Goal: Task Accomplishment & Management: Manage account settings

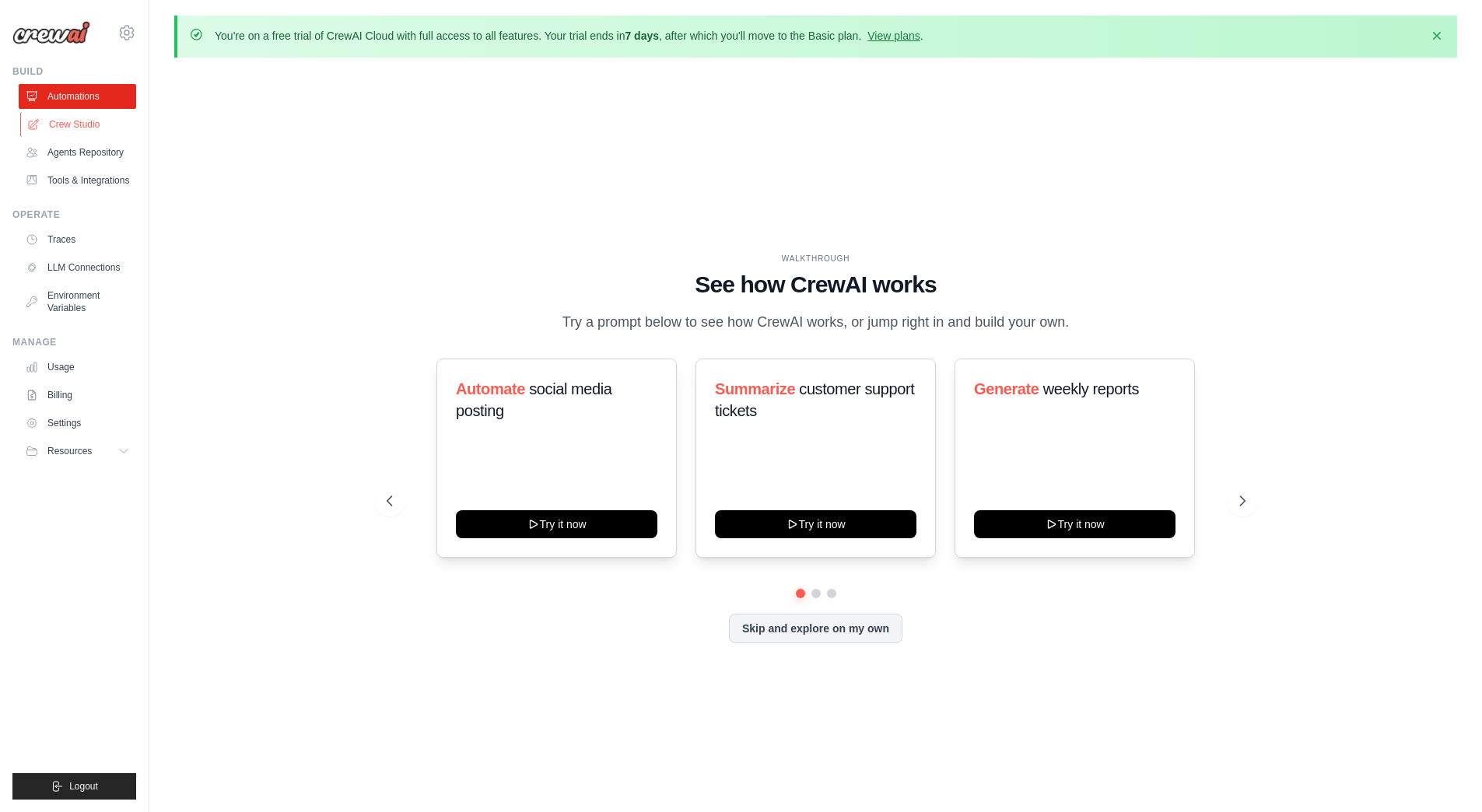
click at [40, 124] on link "Crew Studio" at bounding box center [79, 124] width 118 height 25
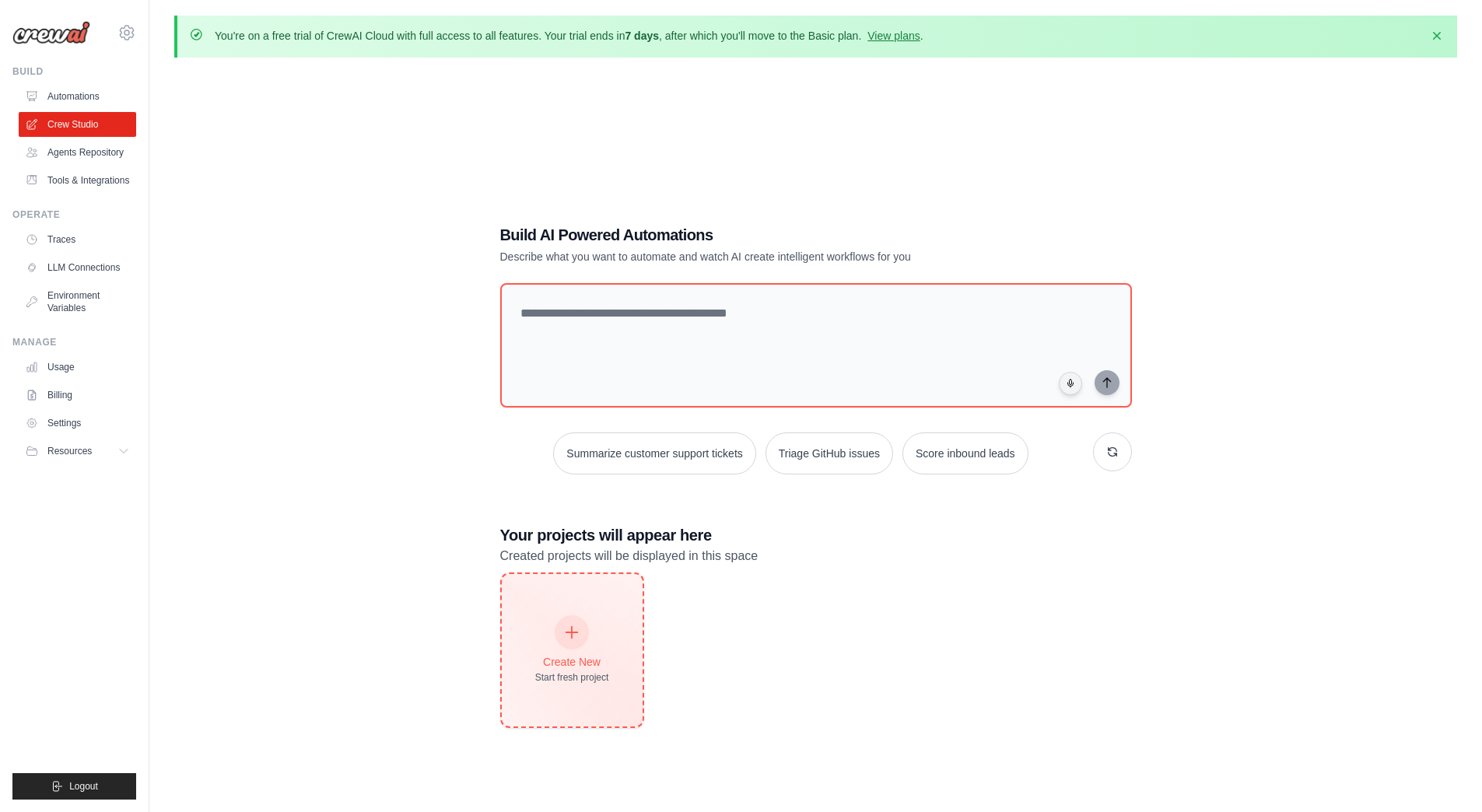
click at [574, 648] on div "Create New Start fresh project" at bounding box center [572, 650] width 74 height 67
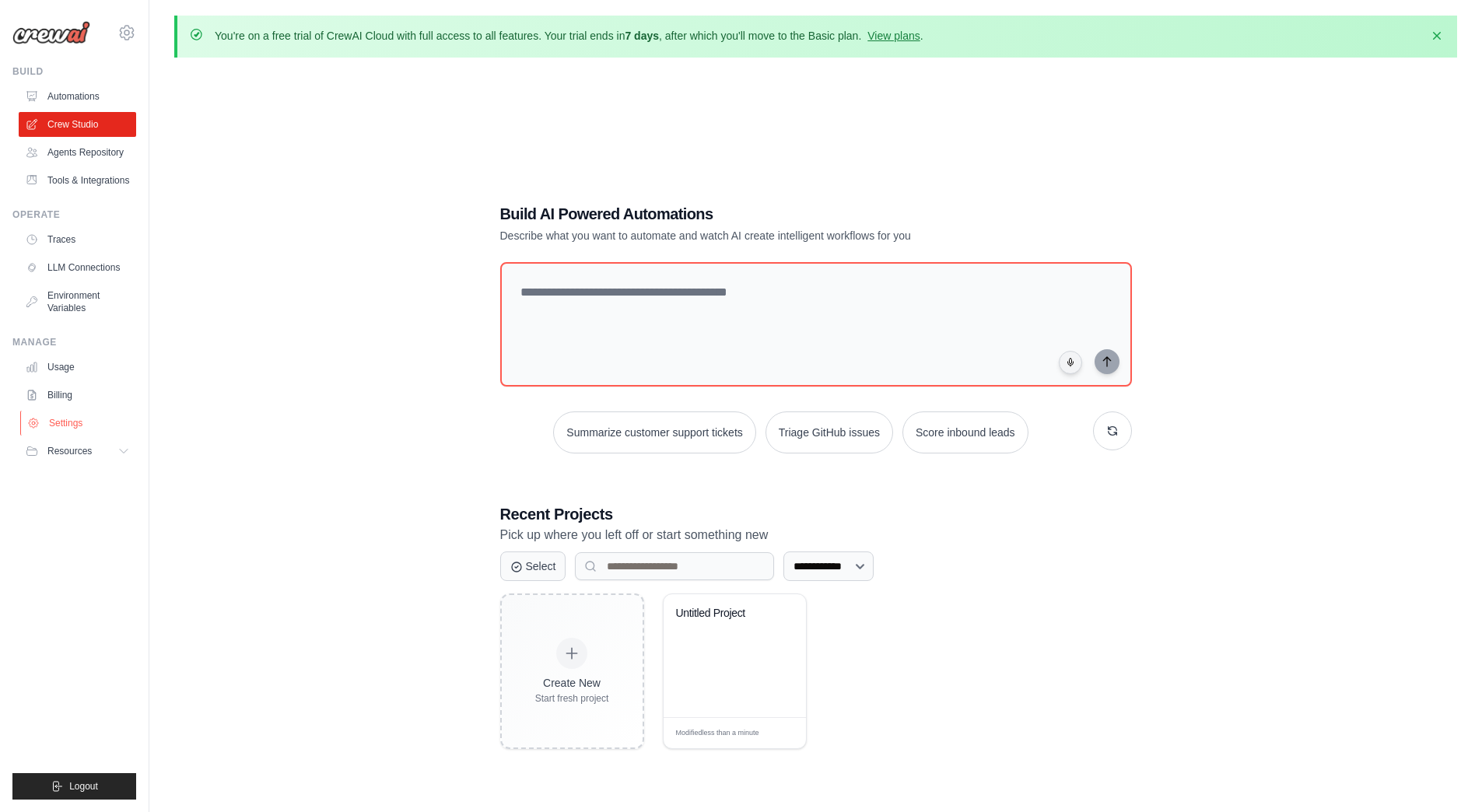
click at [92, 433] on link "Settings" at bounding box center [79, 423] width 118 height 25
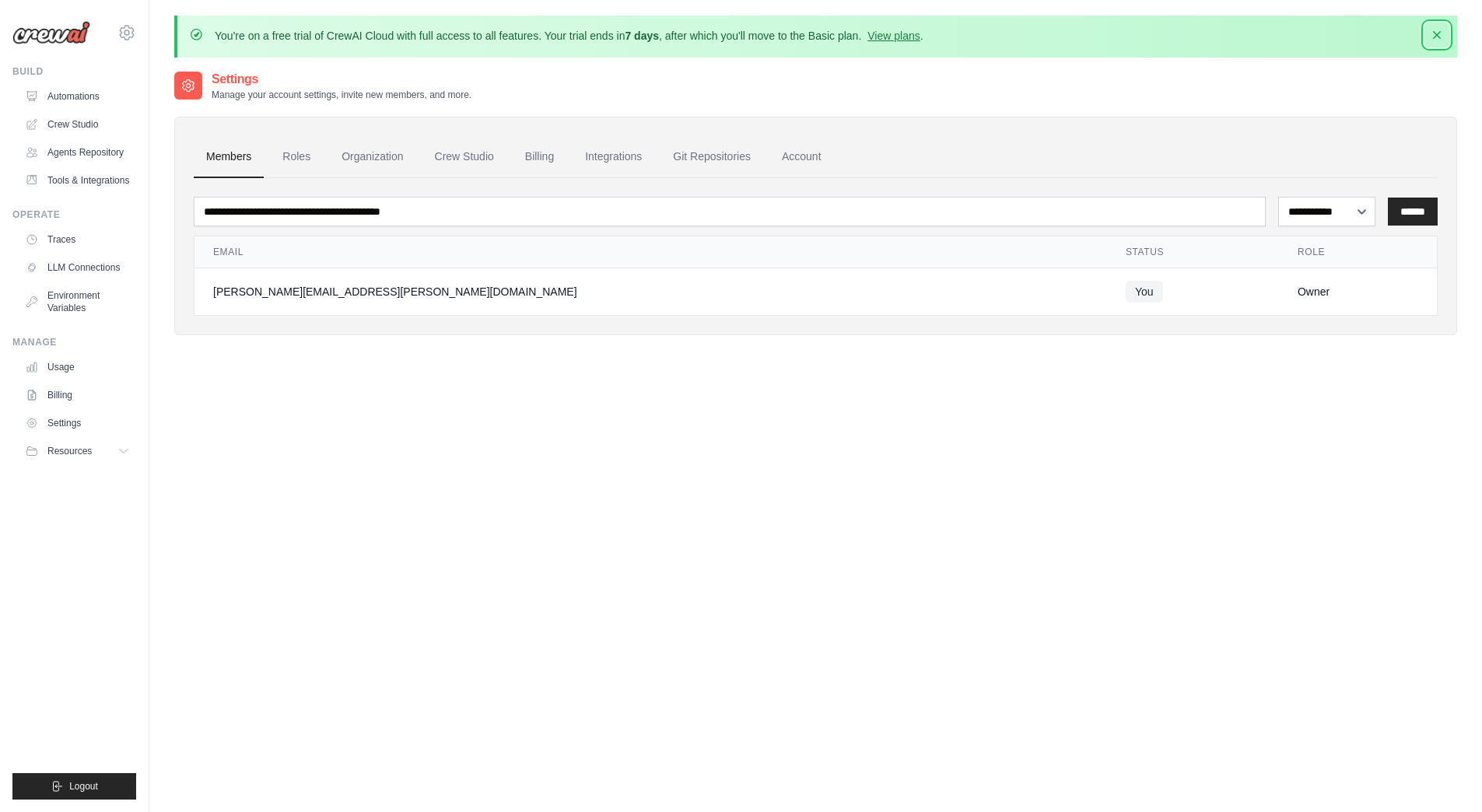
click at [1444, 32] on icon "button" at bounding box center [1437, 35] width 15 height 15
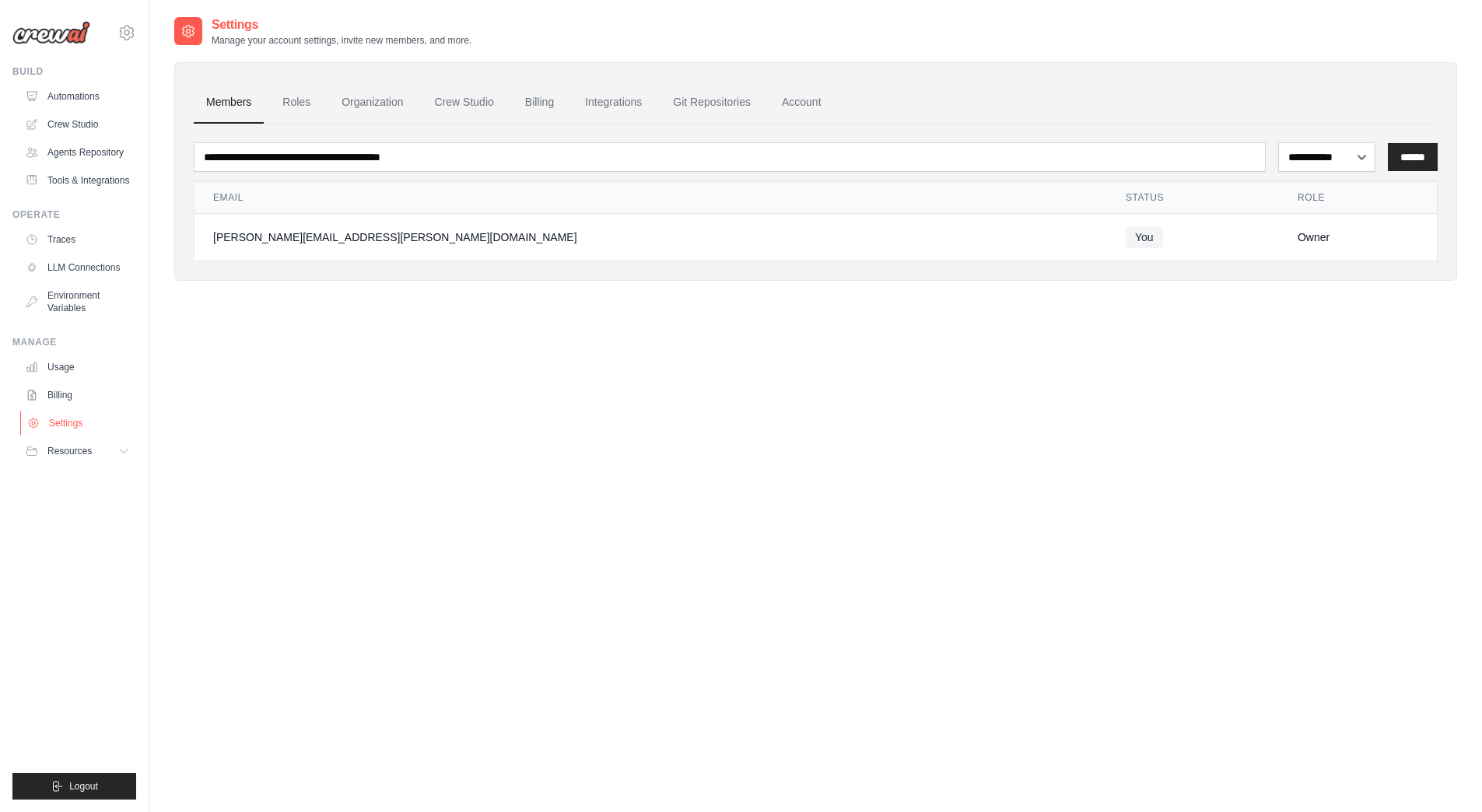
click at [83, 436] on link "Settings" at bounding box center [79, 423] width 118 height 25
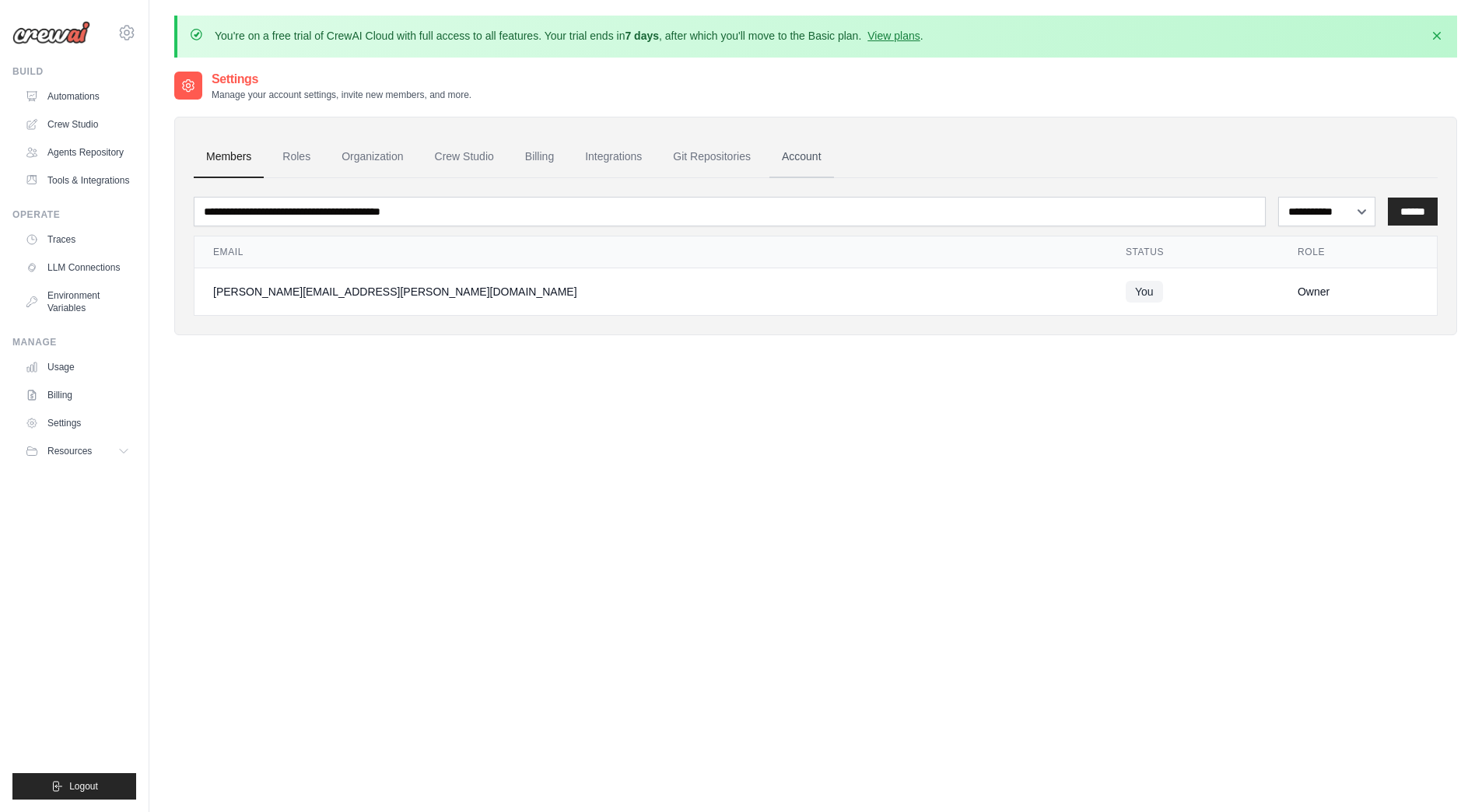
click at [816, 155] on link "Account" at bounding box center [802, 158] width 65 height 42
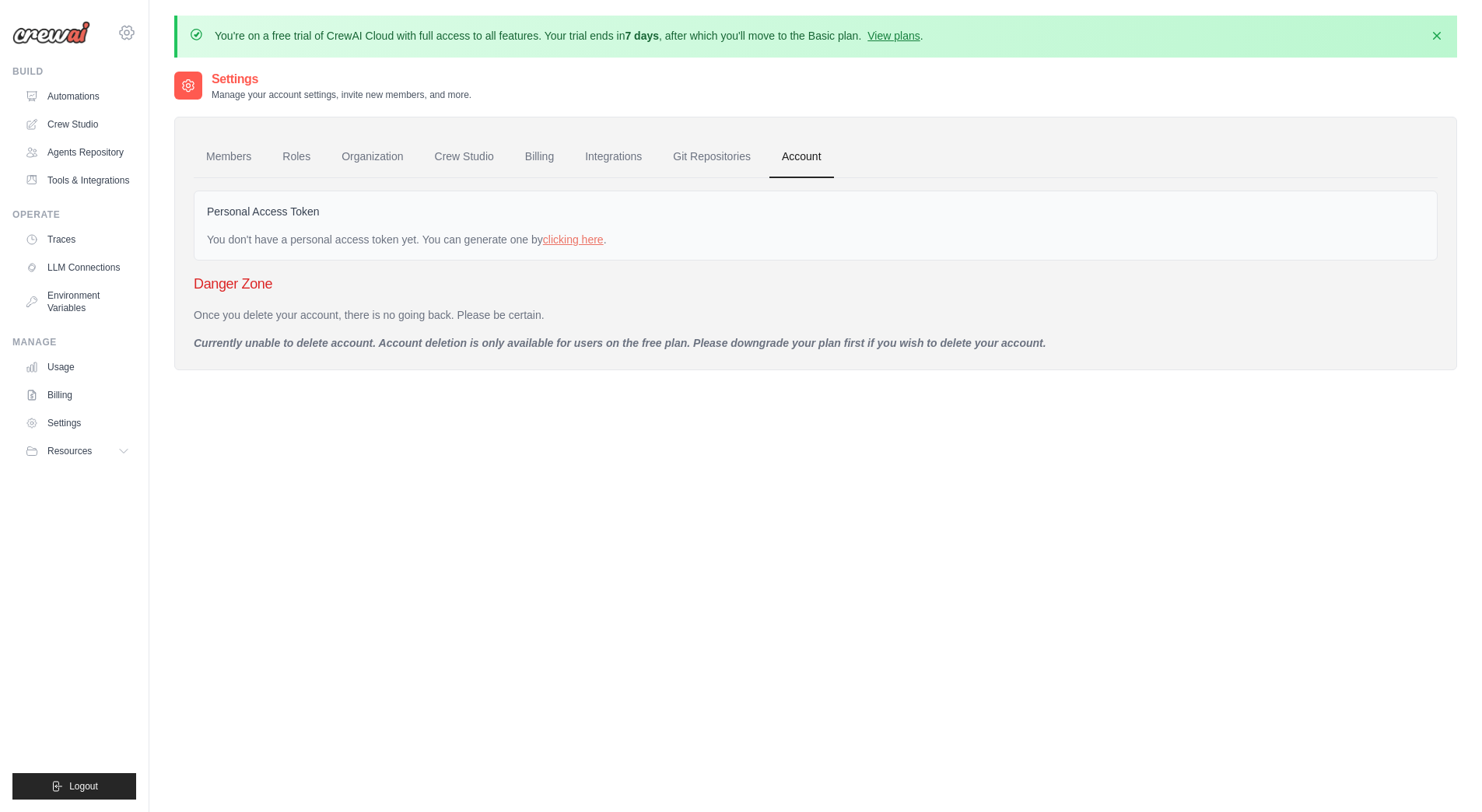
click at [125, 29] on icon at bounding box center [127, 32] width 19 height 19
click at [174, 97] on span "Settings" at bounding box center [192, 96] width 123 height 15
